Goal: Task Accomplishment & Management: Manage account settings

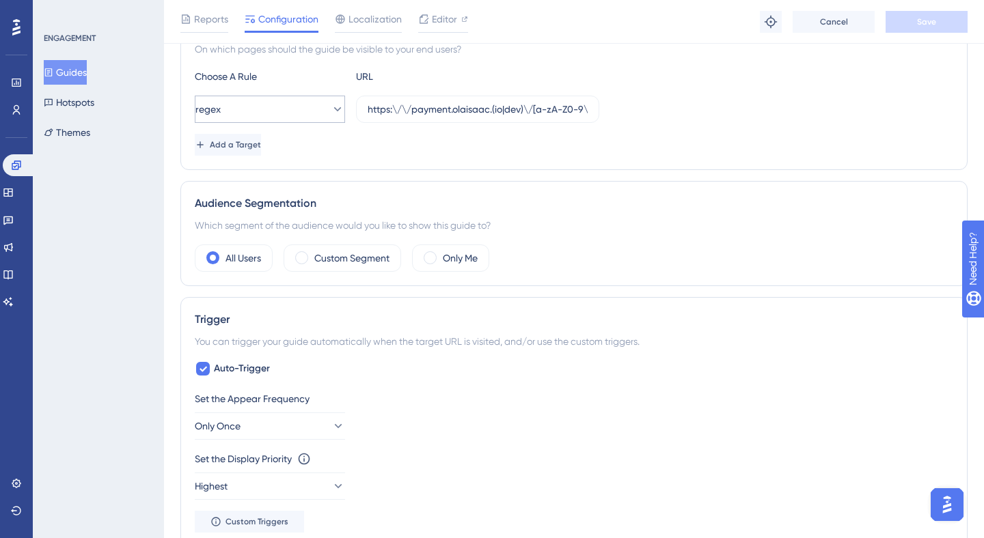
scroll to position [482, 0]
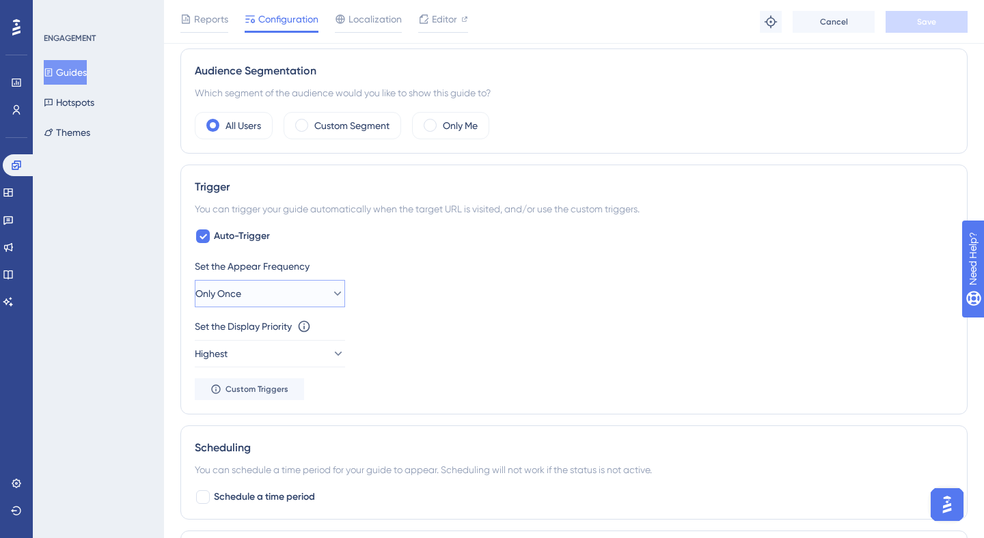
click at [241, 290] on span "Only Once" at bounding box center [218, 294] width 46 height 16
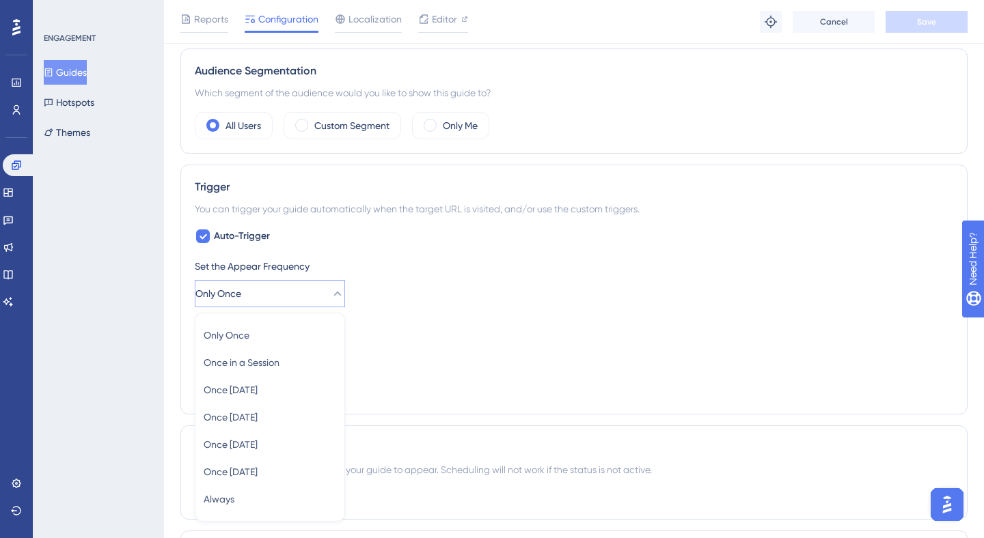
scroll to position [630, 0]
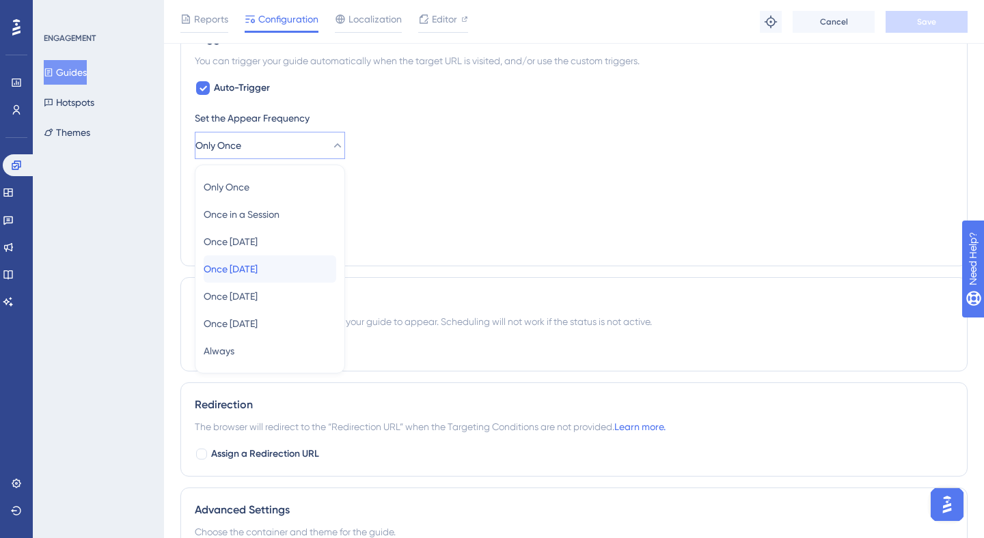
click at [258, 263] on span "Once [DATE]" at bounding box center [231, 269] width 54 height 16
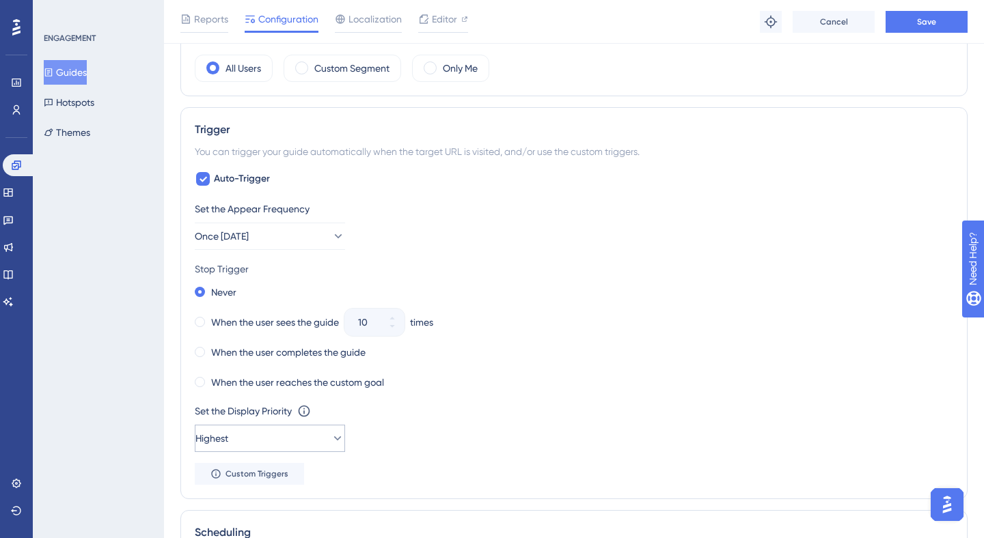
scroll to position [540, 0]
click at [206, 321] on div "When the user sees the guide" at bounding box center [267, 321] width 144 height 19
click at [398, 331] on button "10" at bounding box center [392, 329] width 25 height 14
click at [398, 331] on button "9" at bounding box center [392, 329] width 25 height 14
click at [398, 331] on button "8" at bounding box center [392, 329] width 25 height 14
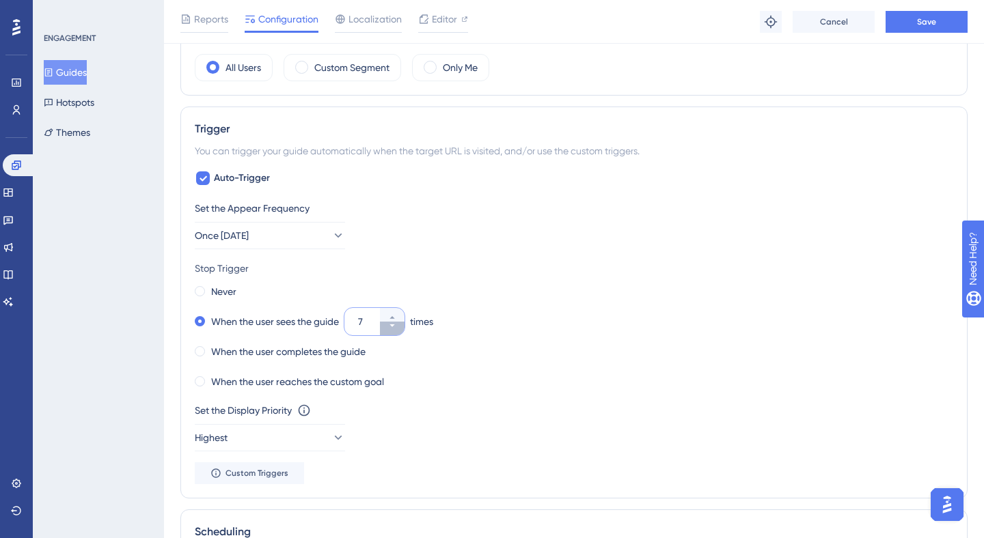
click at [398, 331] on button "7" at bounding box center [392, 329] width 25 height 14
click at [398, 331] on button "6" at bounding box center [392, 329] width 25 height 14
click at [398, 329] on button "5" at bounding box center [392, 329] width 25 height 14
click at [398, 329] on button "4" at bounding box center [392, 329] width 25 height 14
click at [398, 329] on button "3" at bounding box center [392, 329] width 25 height 14
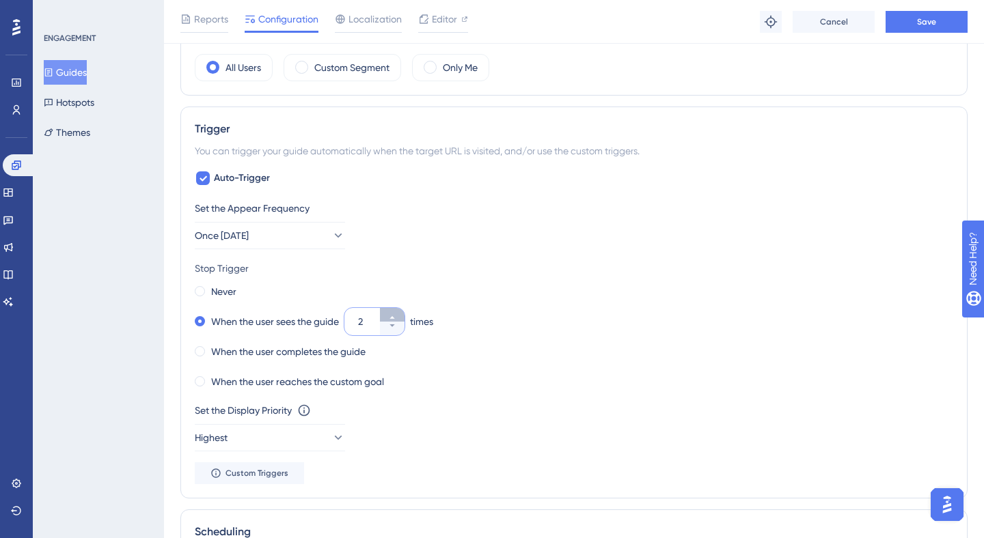
click at [399, 315] on button "2" at bounding box center [392, 315] width 25 height 14
type input "3"
click at [515, 315] on div "When the user sees the guide 3 times" at bounding box center [574, 321] width 758 height 19
click at [202, 347] on span at bounding box center [200, 351] width 10 height 10
click at [209, 348] on input "radio" at bounding box center [209, 348] width 0 height 0
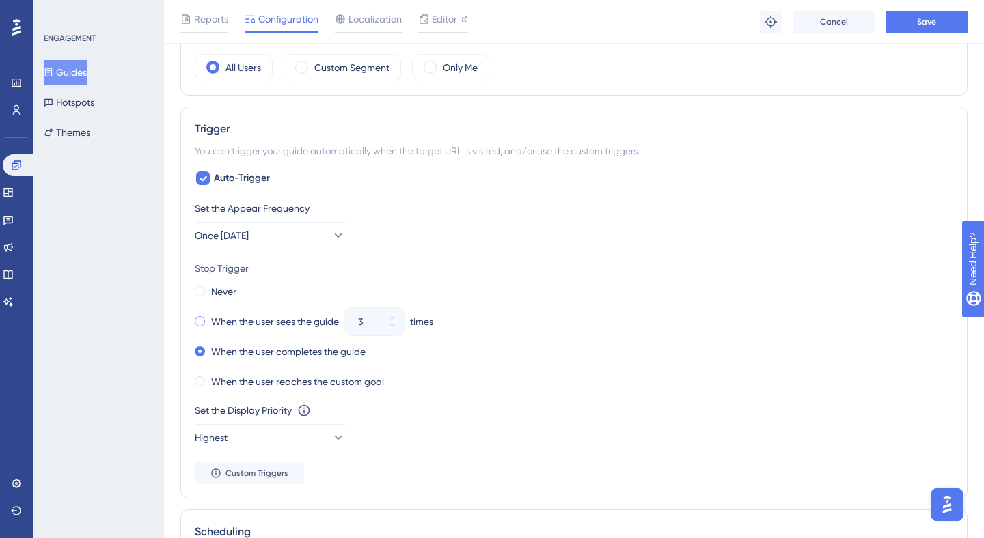
click at [203, 322] on span at bounding box center [200, 321] width 10 height 10
click at [209, 318] on input "radio" at bounding box center [209, 318] width 0 height 0
click at [199, 349] on span at bounding box center [200, 351] width 10 height 10
click at [209, 348] on input "radio" at bounding box center [209, 348] width 0 height 0
click at [206, 287] on div "Never" at bounding box center [216, 291] width 42 height 19
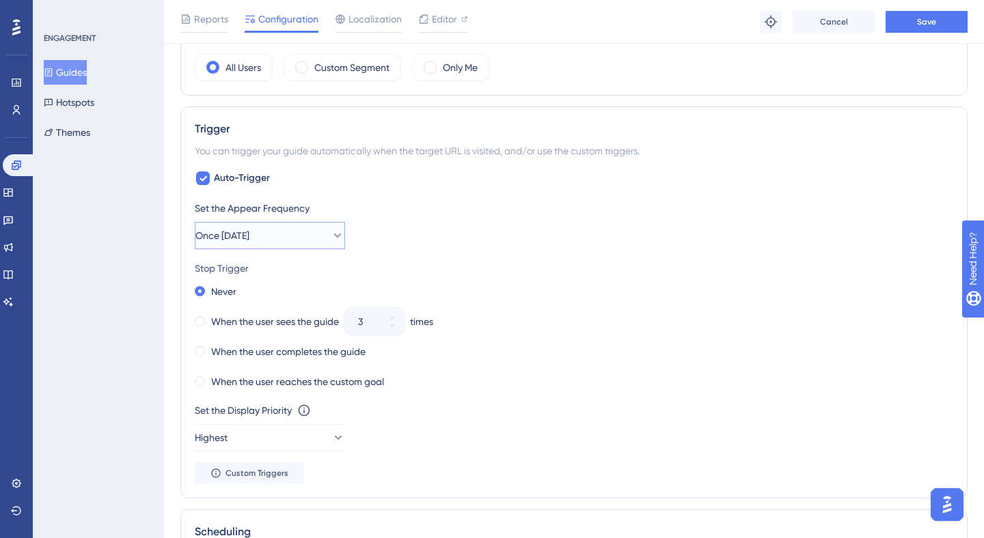
click at [241, 244] on button "Once [DATE]" at bounding box center [270, 235] width 150 height 27
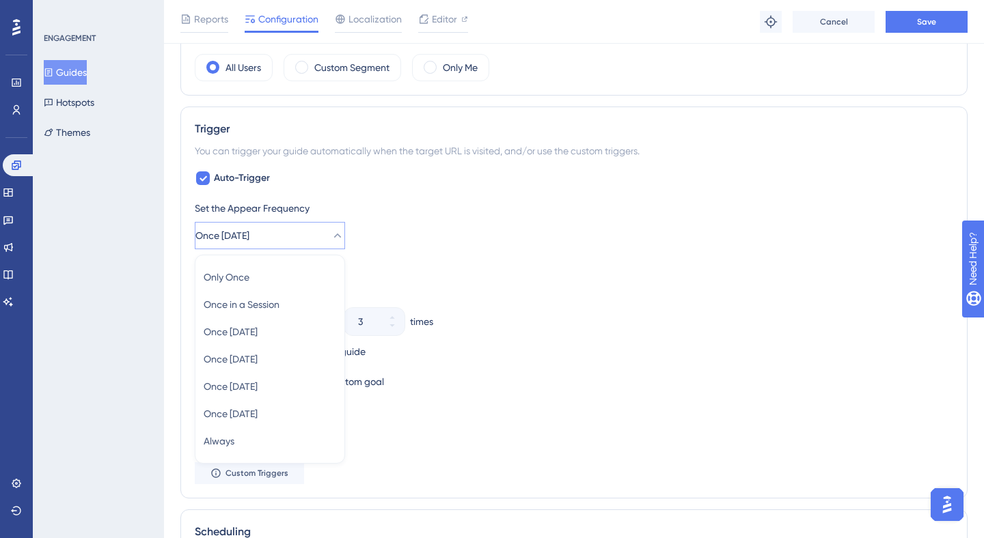
scroll to position [630, 0]
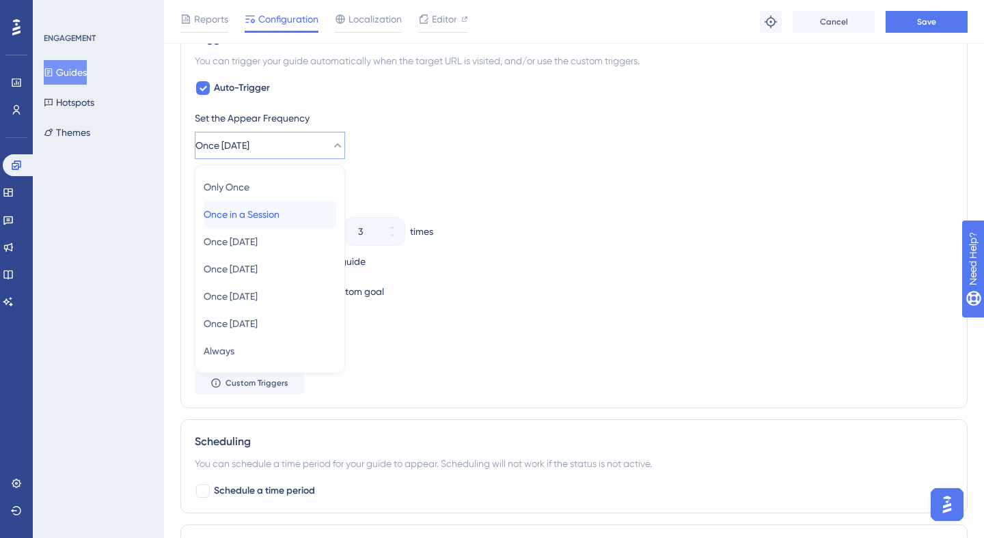
click at [258, 219] on span "Once in a Session" at bounding box center [242, 214] width 76 height 16
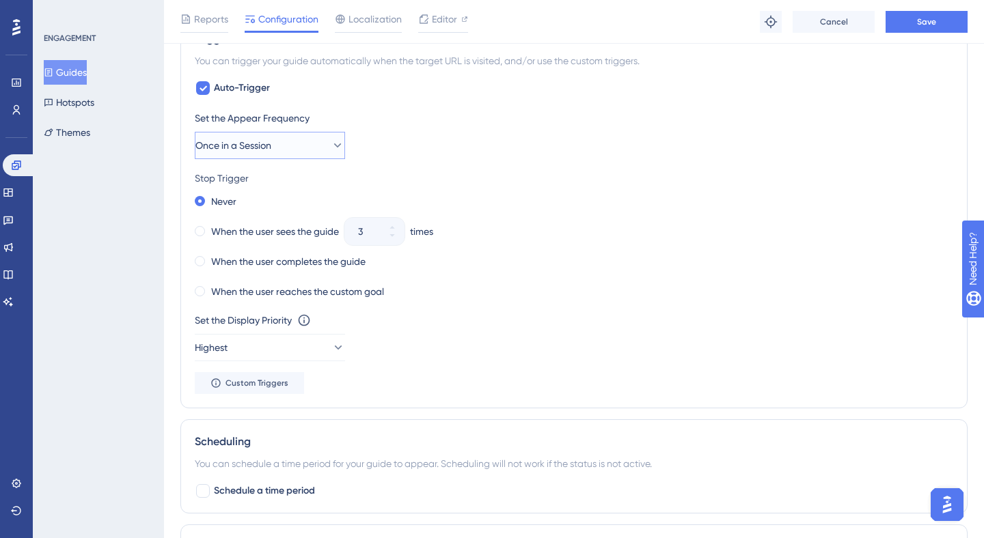
click at [260, 141] on span "Once in a Session" at bounding box center [233, 145] width 76 height 16
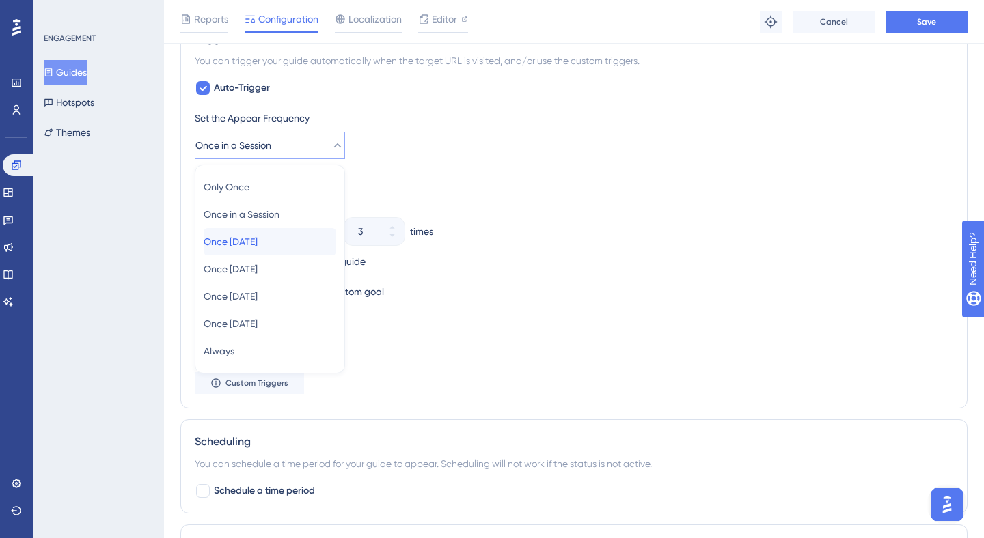
click at [258, 243] on span "Once [DATE]" at bounding box center [231, 242] width 54 height 16
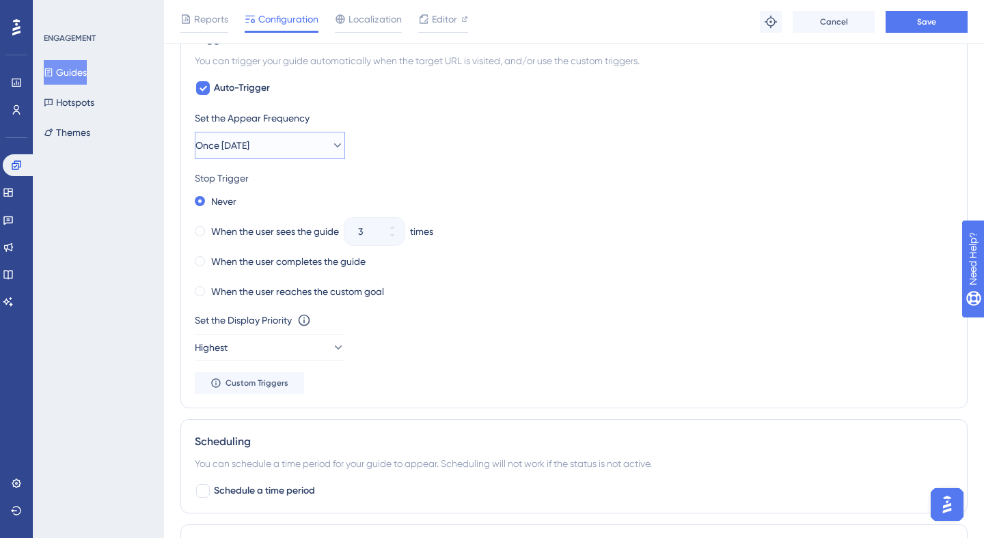
click at [249, 145] on span "Once [DATE]" at bounding box center [222, 145] width 54 height 16
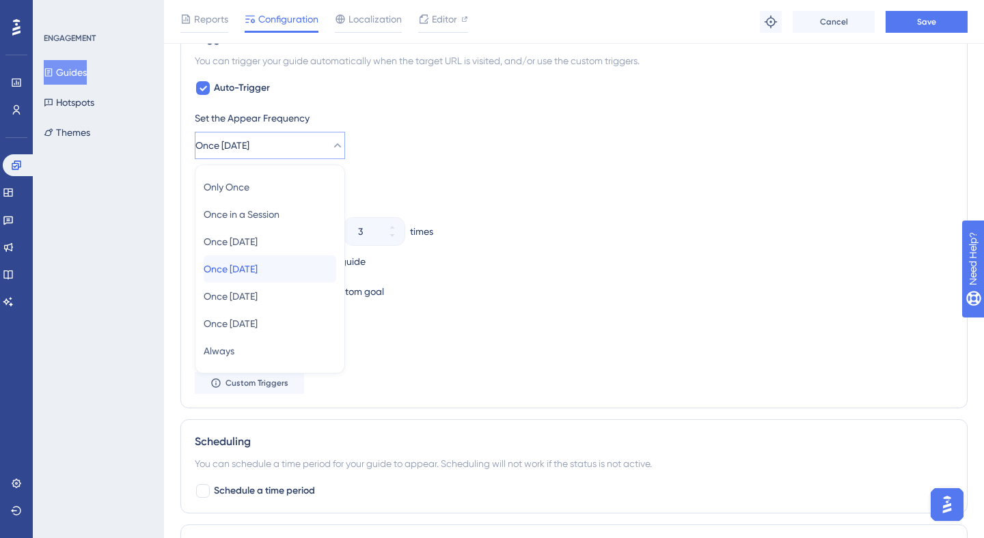
click at [256, 274] on span "Once [DATE]" at bounding box center [231, 269] width 54 height 16
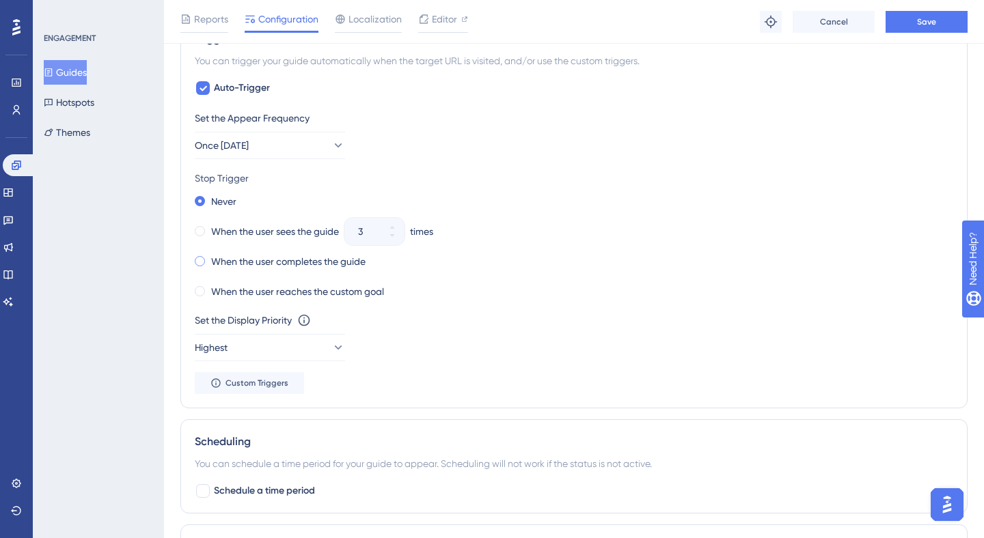
click at [205, 265] on div "When the user completes the guide" at bounding box center [280, 261] width 171 height 19
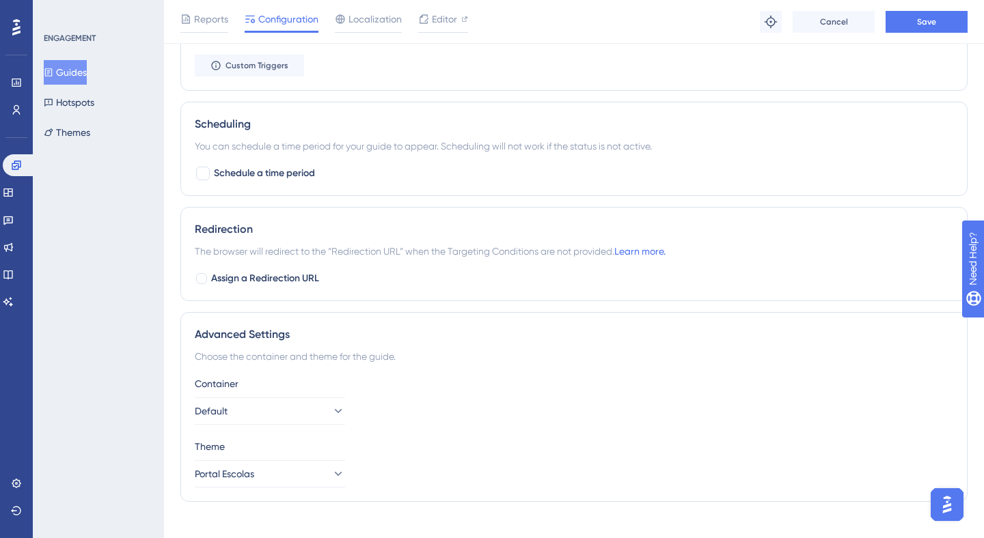
scroll to position [966, 0]
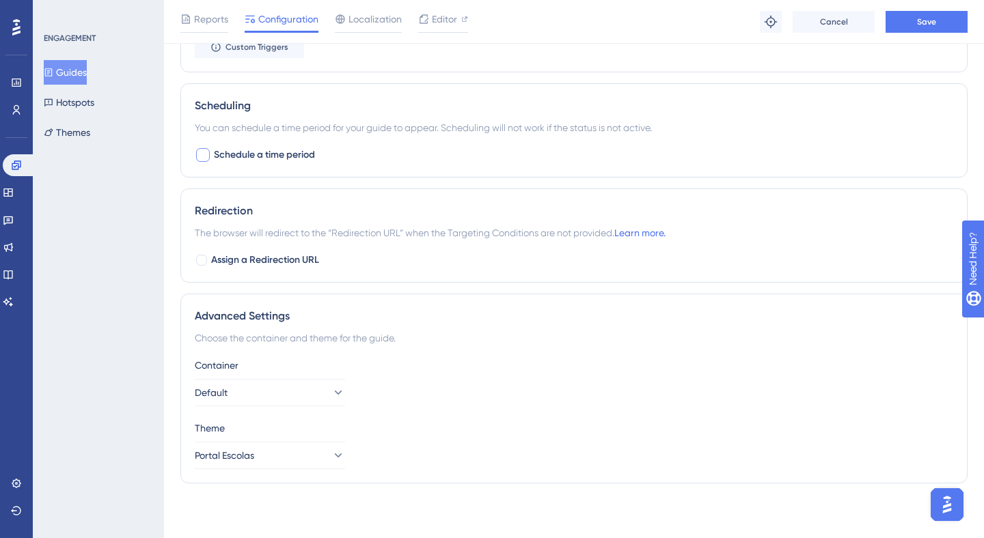
click at [202, 152] on div at bounding box center [203, 155] width 14 height 14
checkbox input "true"
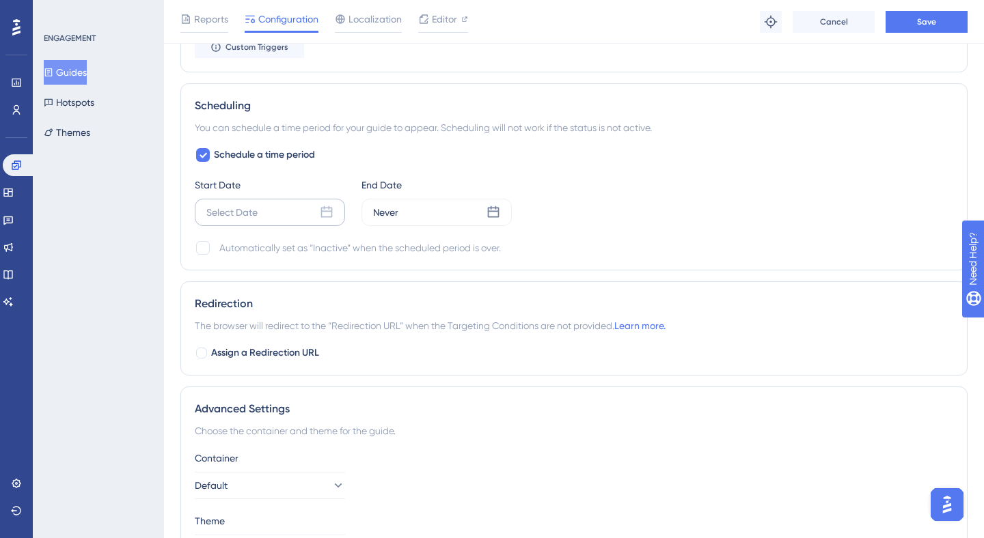
click at [335, 213] on div "Select Date" at bounding box center [270, 212] width 150 height 27
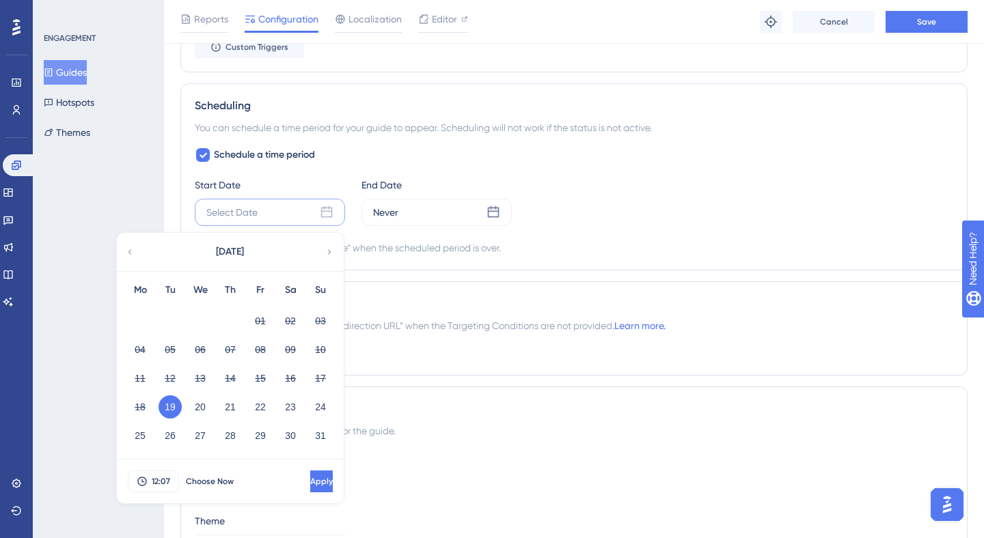
click at [174, 404] on button "19" at bounding box center [169, 407] width 23 height 23
click at [171, 416] on button "19" at bounding box center [169, 407] width 23 height 23
click at [310, 482] on span "Apply" at bounding box center [321, 481] width 23 height 11
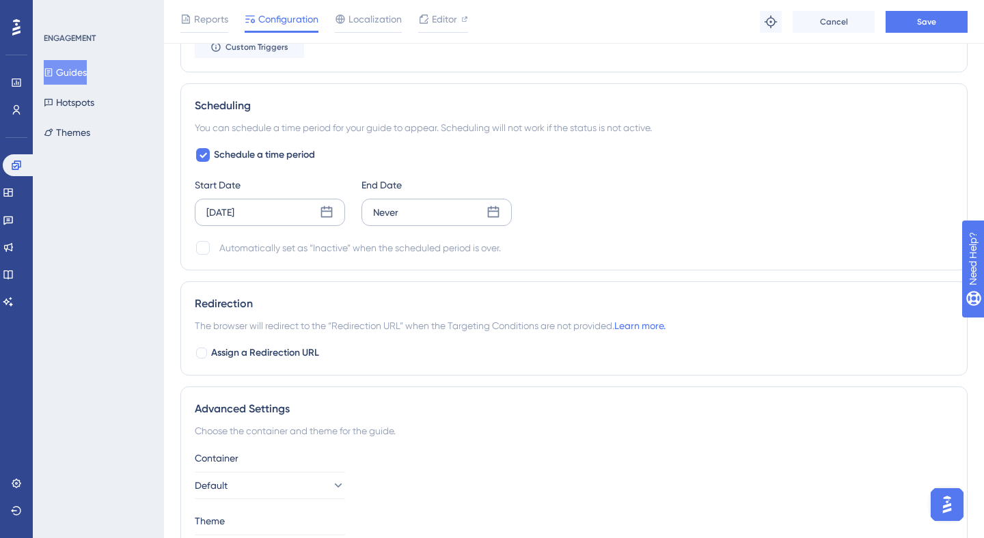
click at [486, 211] on icon at bounding box center [493, 213] width 14 height 14
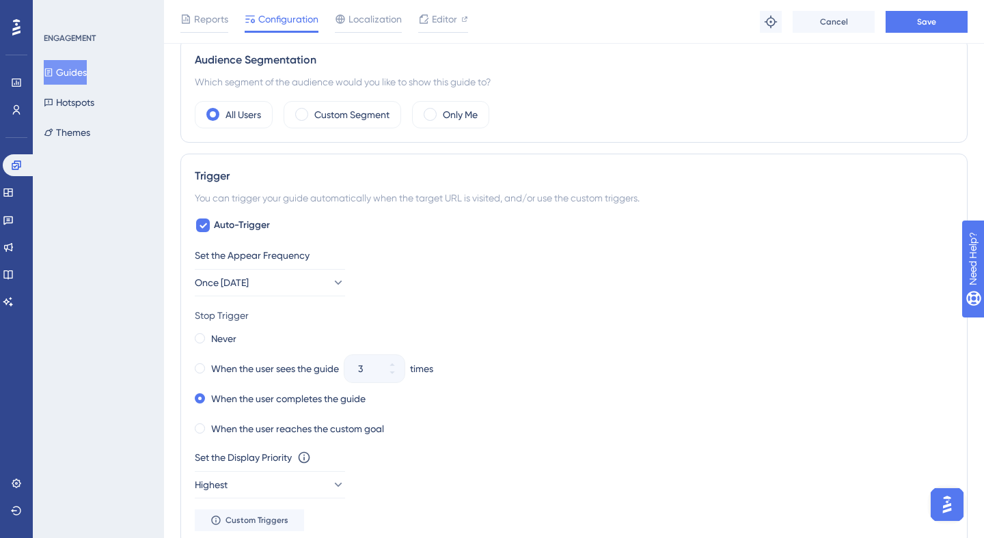
scroll to position [264, 0]
